Goal: Check status: Check status

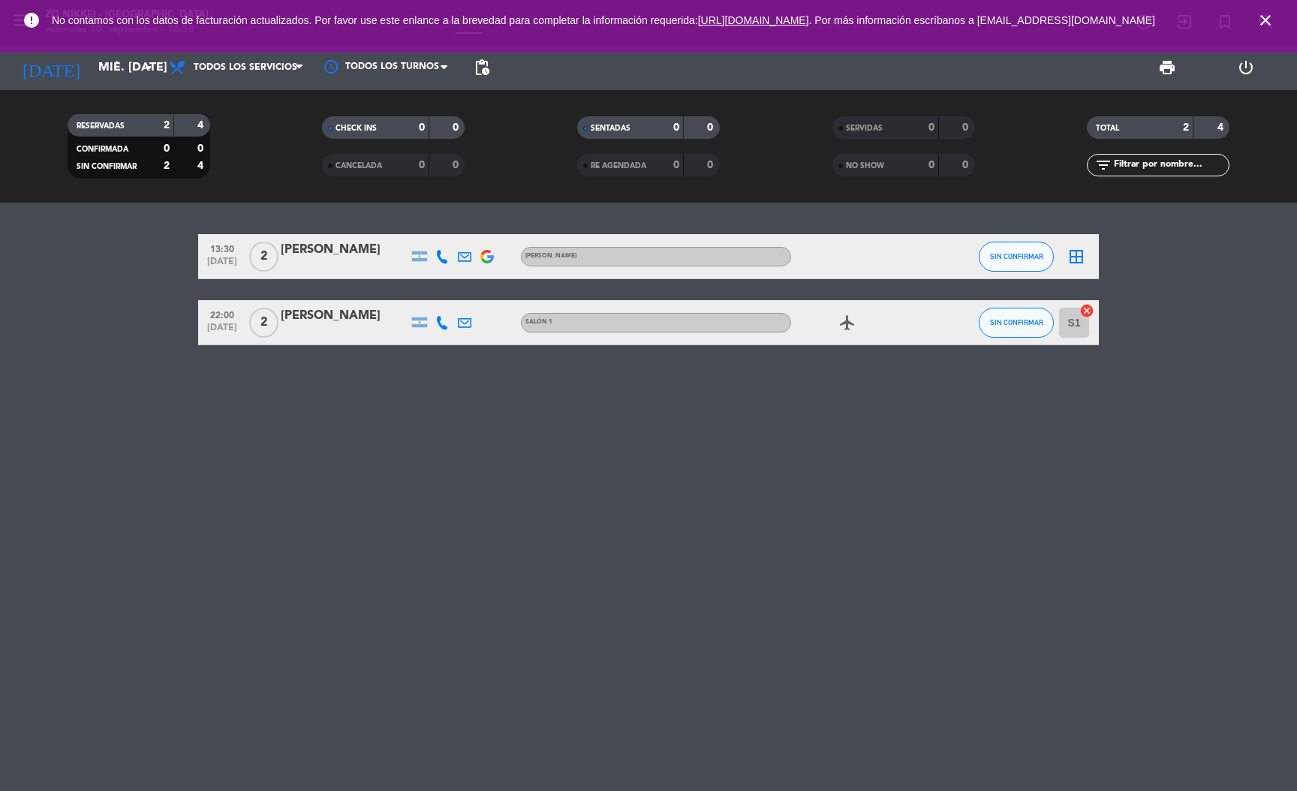
click at [311, 246] on div "[PERSON_NAME]" at bounding box center [345, 250] width 128 height 20
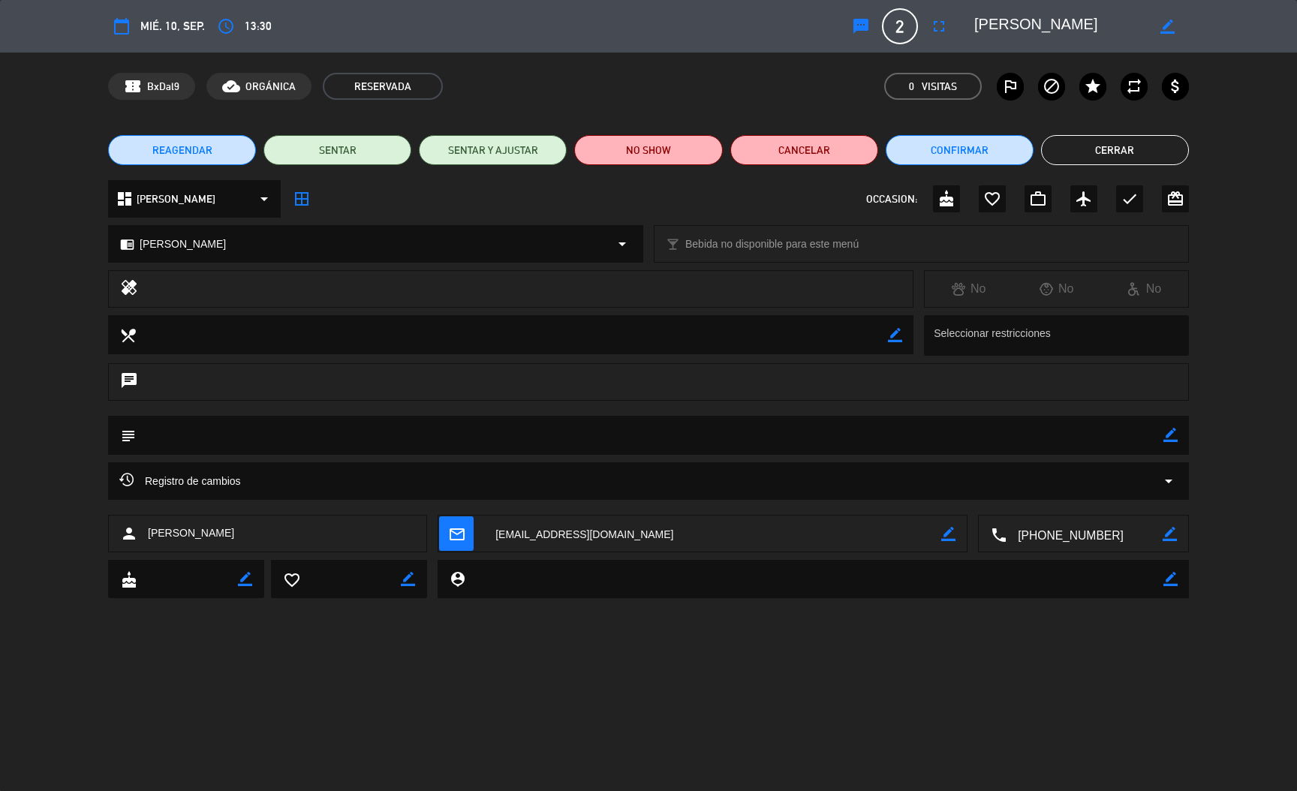
click at [1045, 531] on textarea at bounding box center [1085, 535] width 156 height 38
click at [1065, 500] on span "Click para copiar" at bounding box center [1065, 498] width 79 height 16
click at [1101, 147] on button "Cerrar" at bounding box center [1115, 150] width 148 height 30
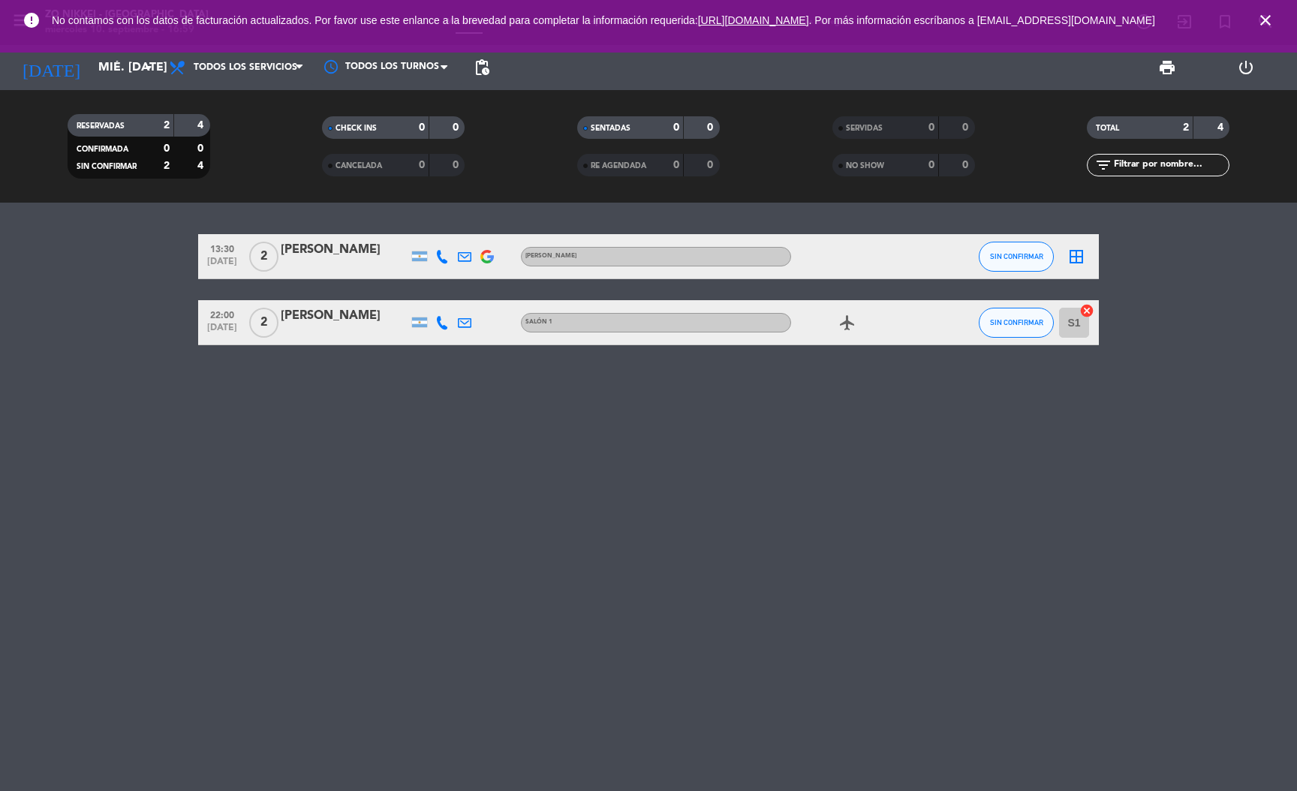
click at [325, 311] on div "[PERSON_NAME]" at bounding box center [345, 316] width 128 height 20
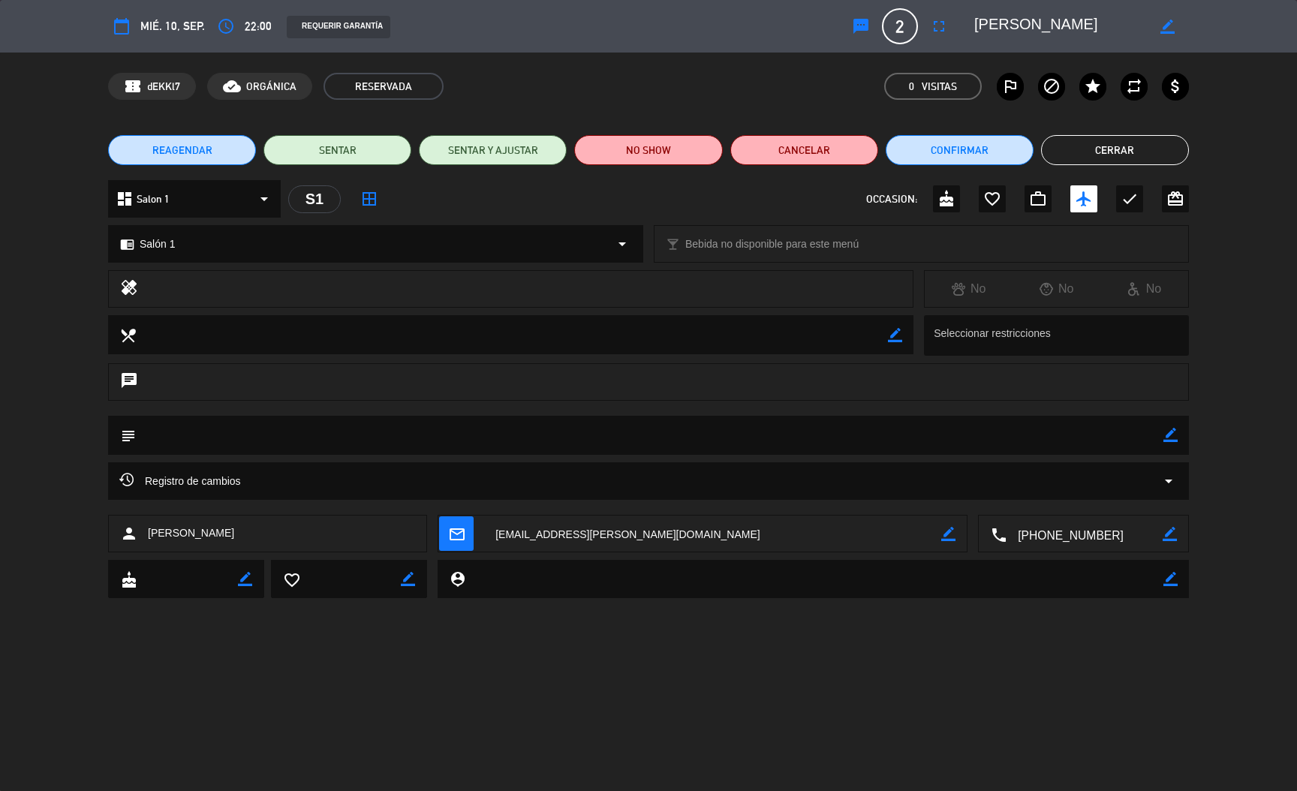
click at [1064, 537] on textarea at bounding box center [1085, 535] width 156 height 38
click at [1064, 491] on span "Click para copiar" at bounding box center [1065, 498] width 79 height 16
click at [1102, 142] on button "Cerrar" at bounding box center [1115, 150] width 148 height 30
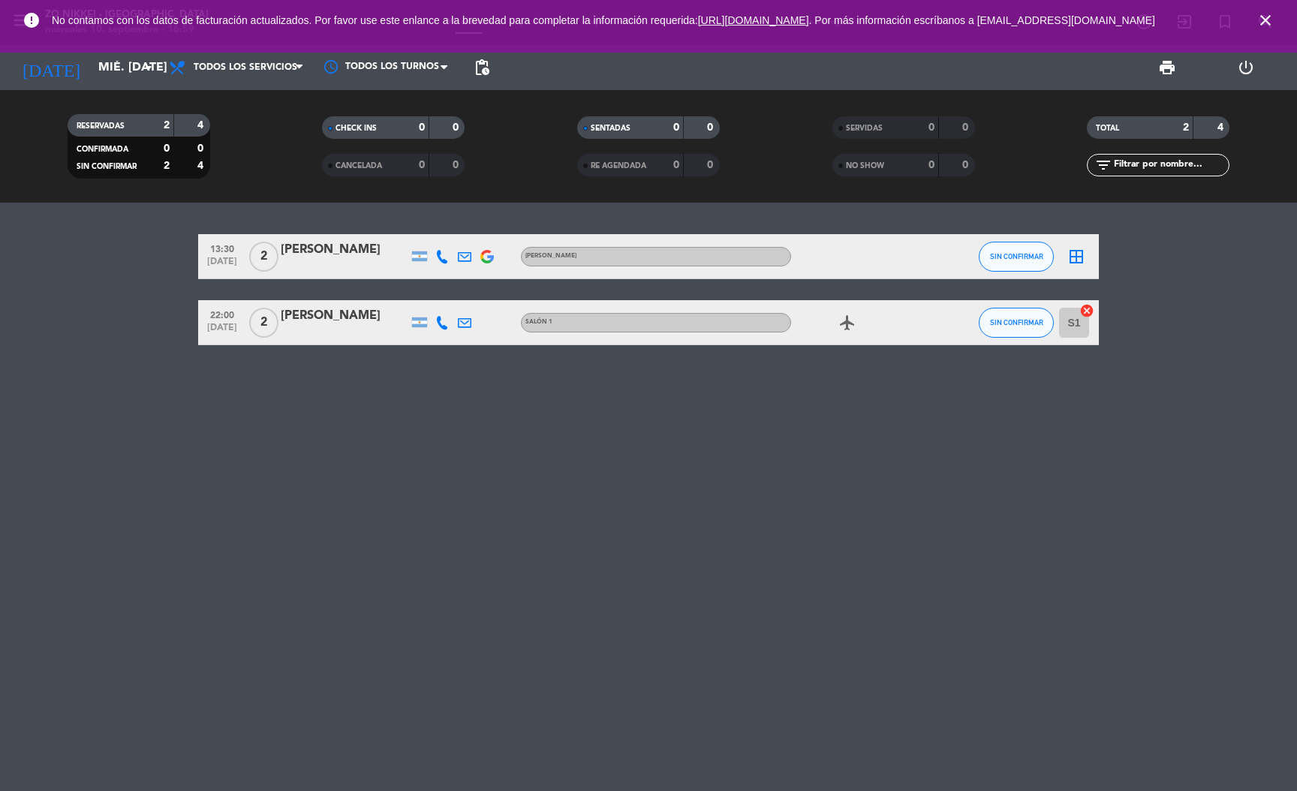
click at [315, 242] on div "[PERSON_NAME]" at bounding box center [345, 250] width 128 height 20
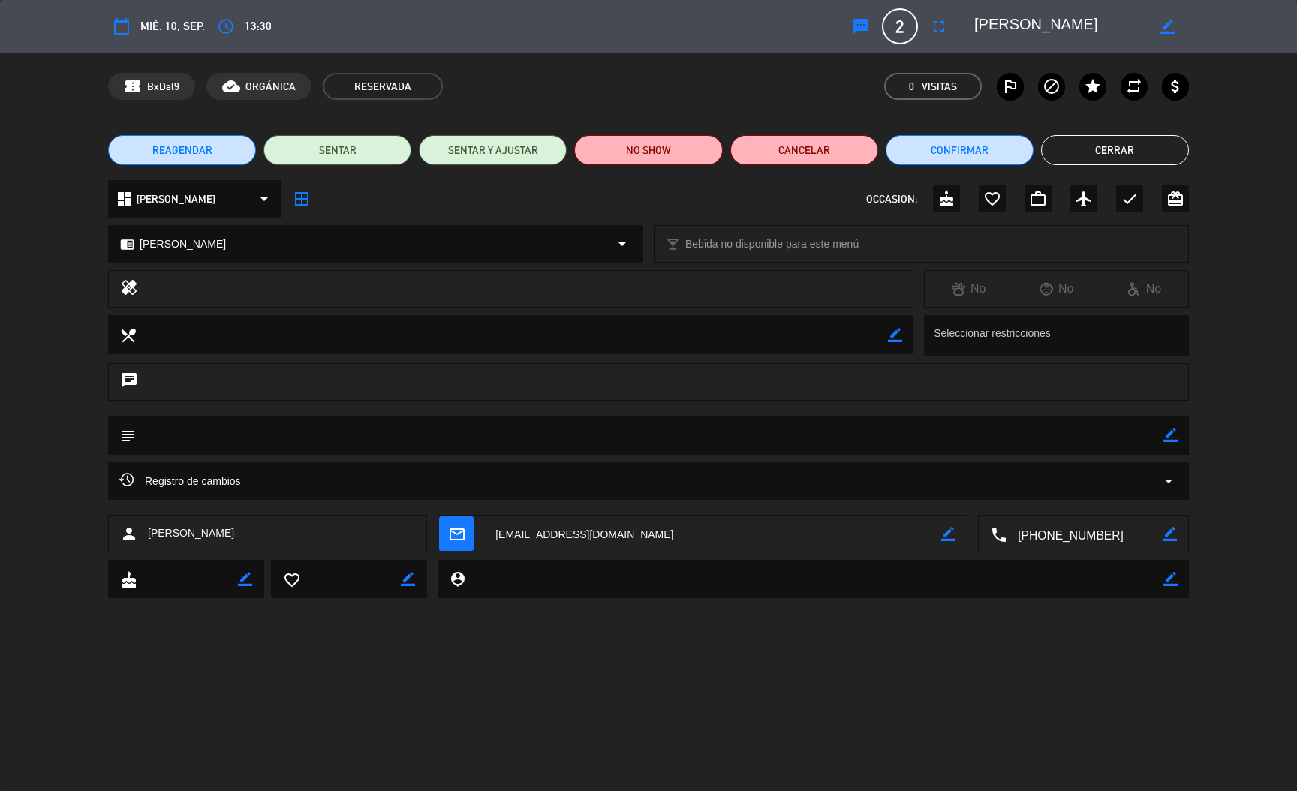
click at [1106, 158] on button "Cerrar" at bounding box center [1115, 150] width 148 height 30
